Goal: Subscribe to service/newsletter

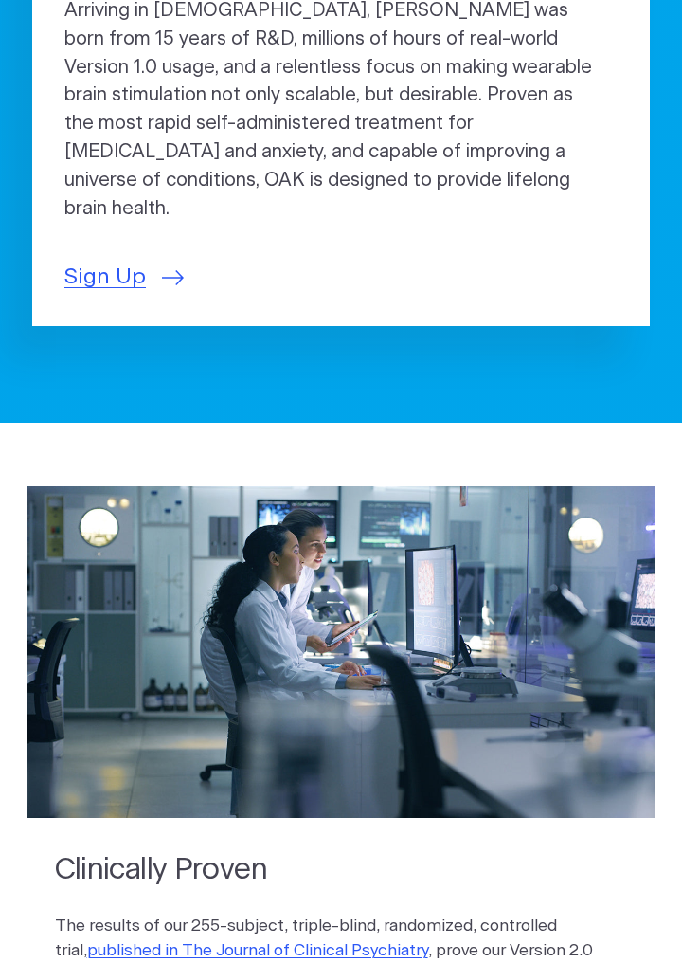
scroll to position [733, 0]
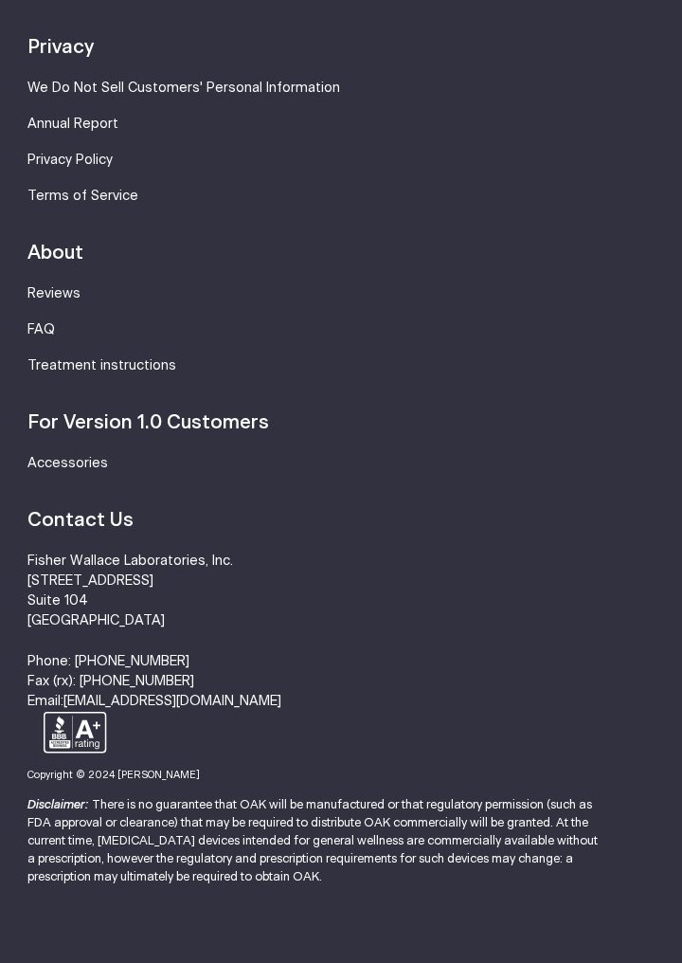
click at [542, 626] on li "[PERSON_NAME] Laboratories, Inc. [STREET_ADDRESS] Phone: [PHONE_NUMBER] Fax (rx…" at bounding box center [340, 631] width 627 height 160
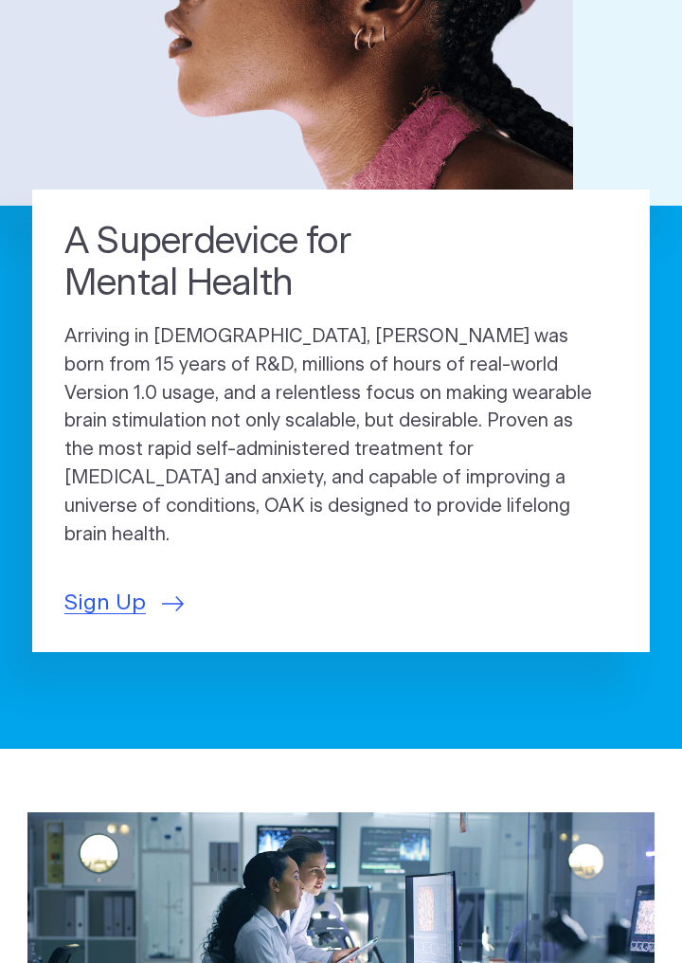
scroll to position [428, 0]
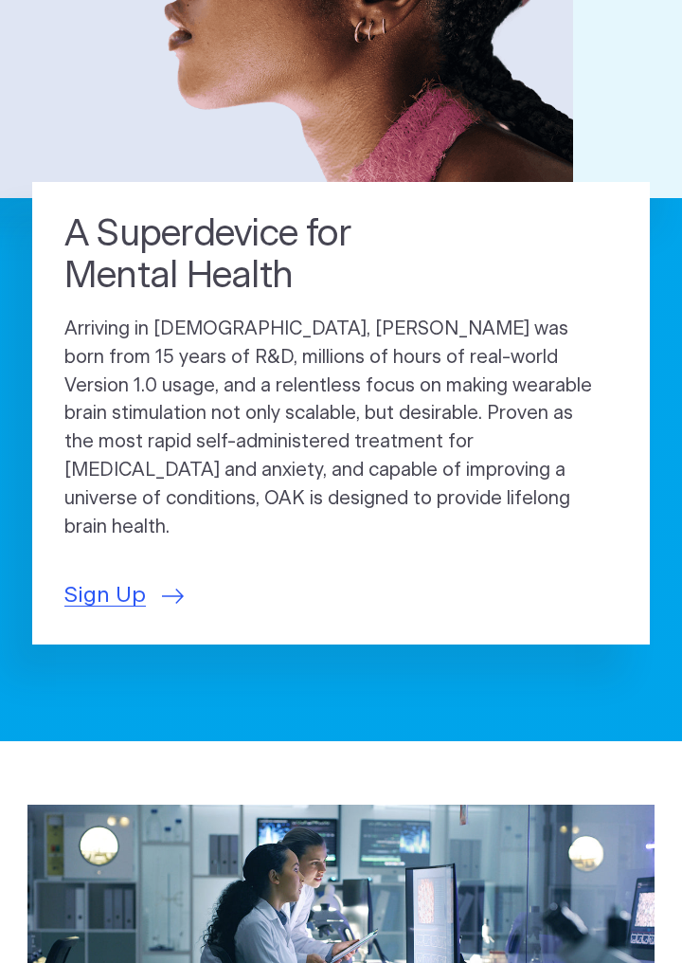
click at [119, 672] on section "A Superdevice for Mental Health Arriving in [DEMOGRAPHIC_DATA], [PERSON_NAME] w…" at bounding box center [341, 242] width 682 height 999
click at [133, 612] on span "Sign Up" at bounding box center [104, 595] width 81 height 33
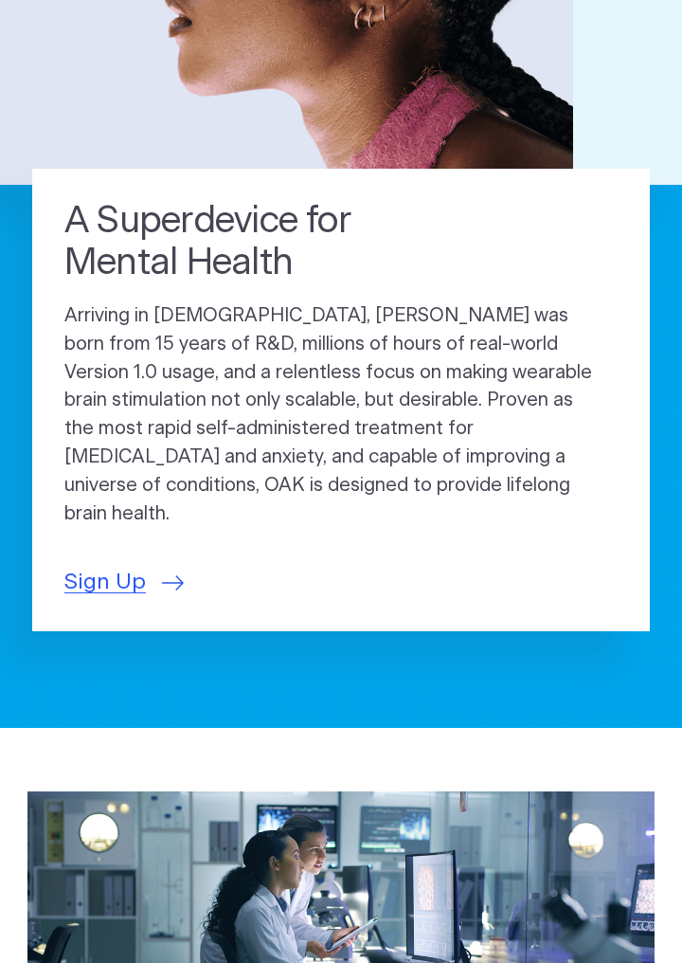
scroll to position [473, 0]
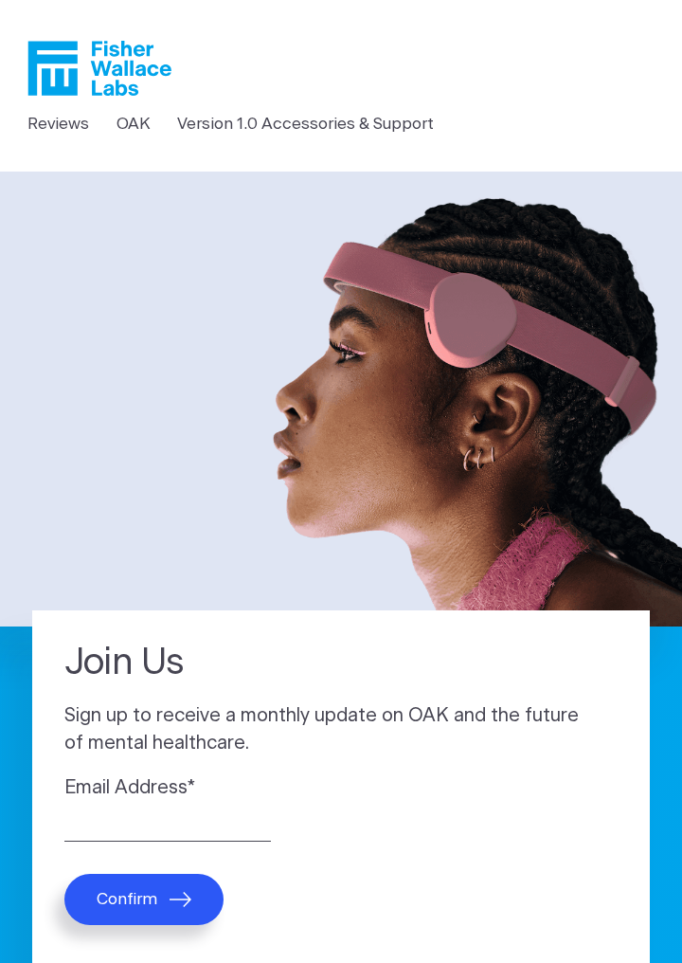
click at [360, 133] on link "Version 1.0 Accessories & Support" at bounding box center [305, 124] width 257 height 25
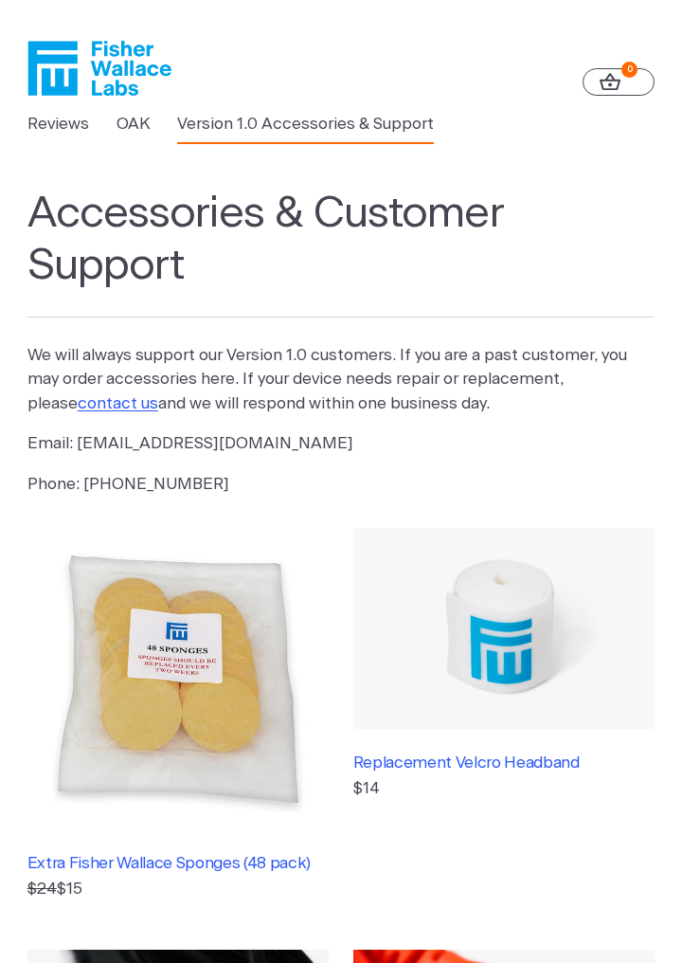
click at [142, 135] on link "OAK" at bounding box center [134, 124] width 34 height 25
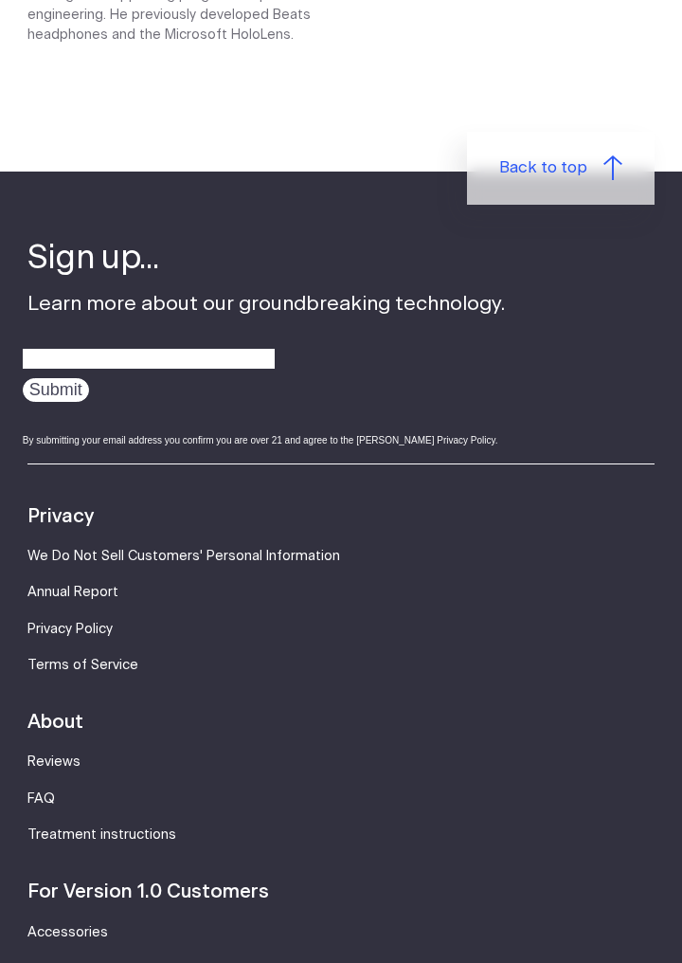
scroll to position [3716, 0]
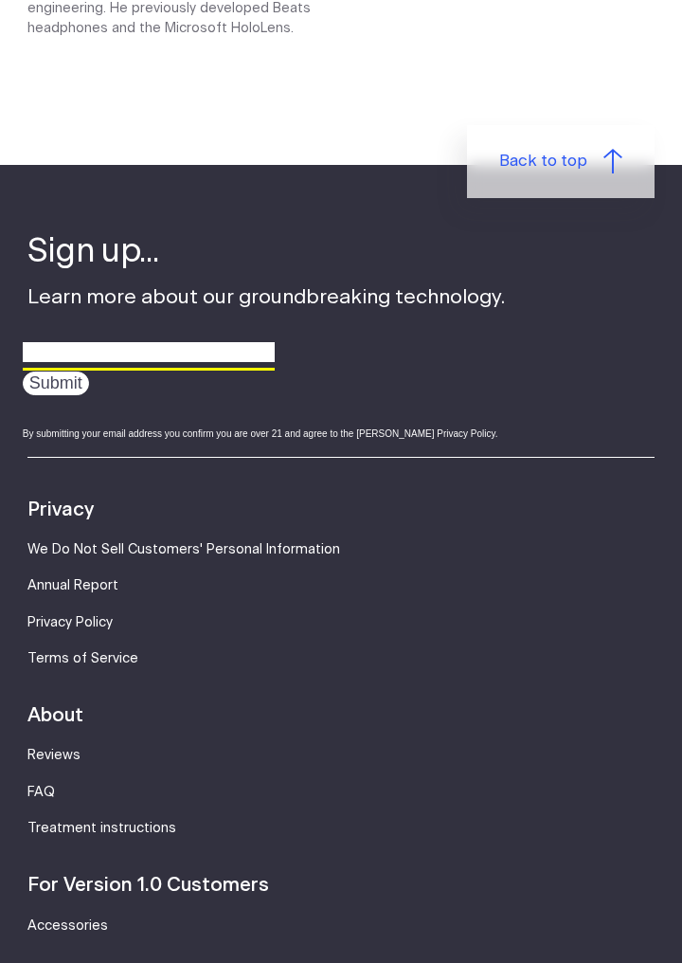
click at [219, 368] on input "email" at bounding box center [149, 352] width 252 height 29
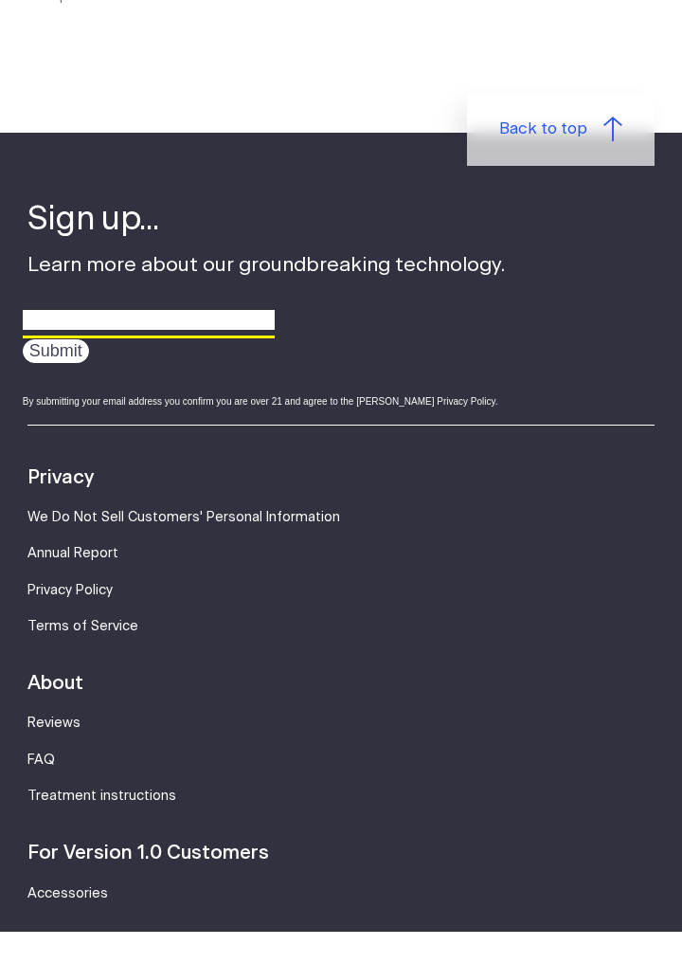
scroll to position [3731, 0]
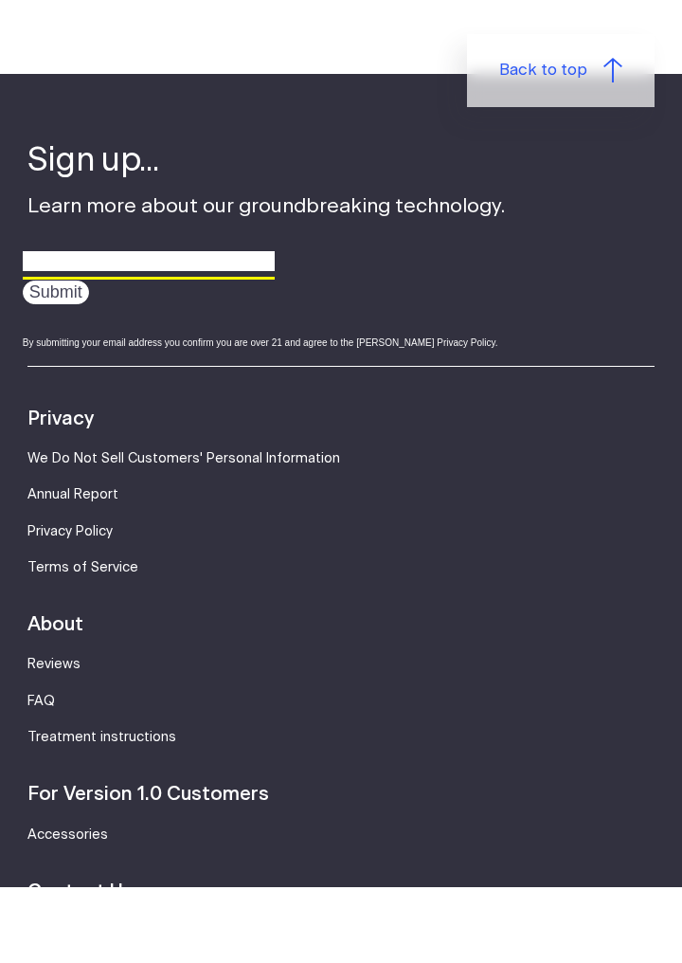
type input "krudstina@gmail.com"
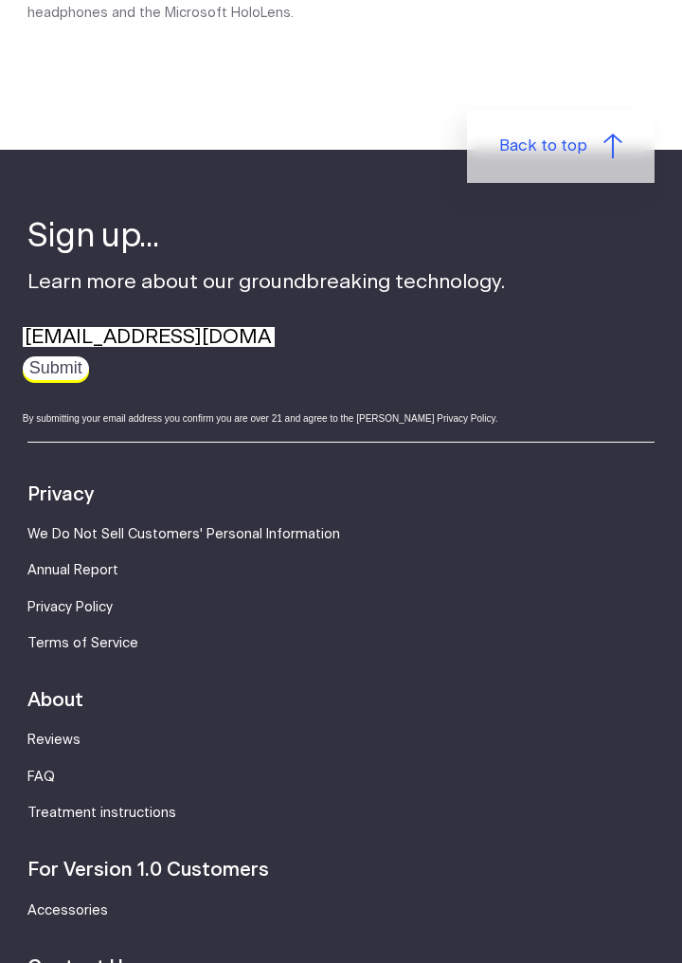
click at [57, 380] on input "Submit" at bounding box center [56, 368] width 66 height 24
